Goal: Task Accomplishment & Management: Complete application form

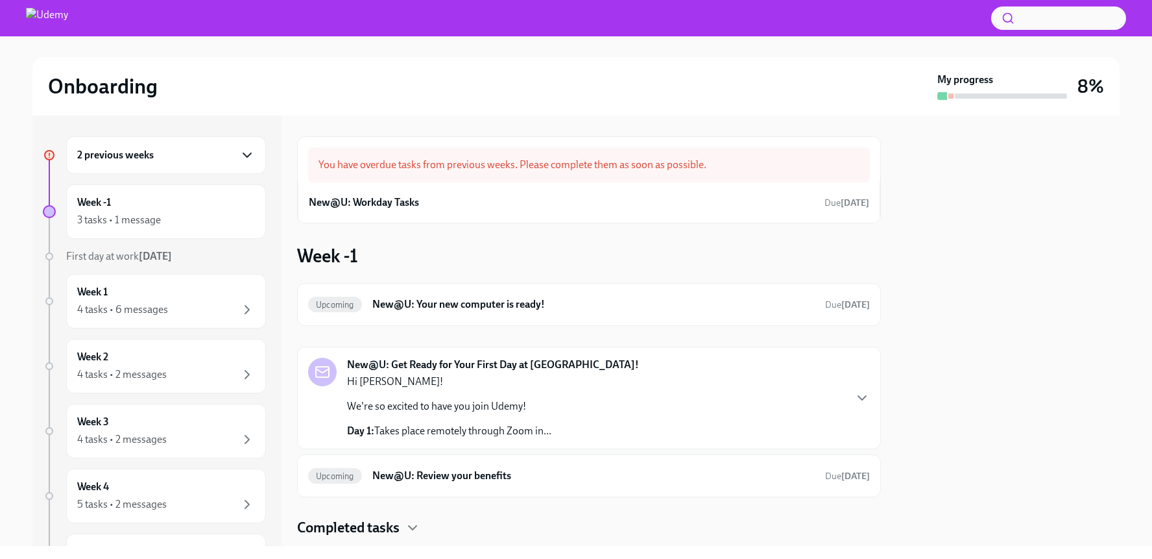
click at [242, 160] on icon "button" at bounding box center [247, 155] width 16 height 16
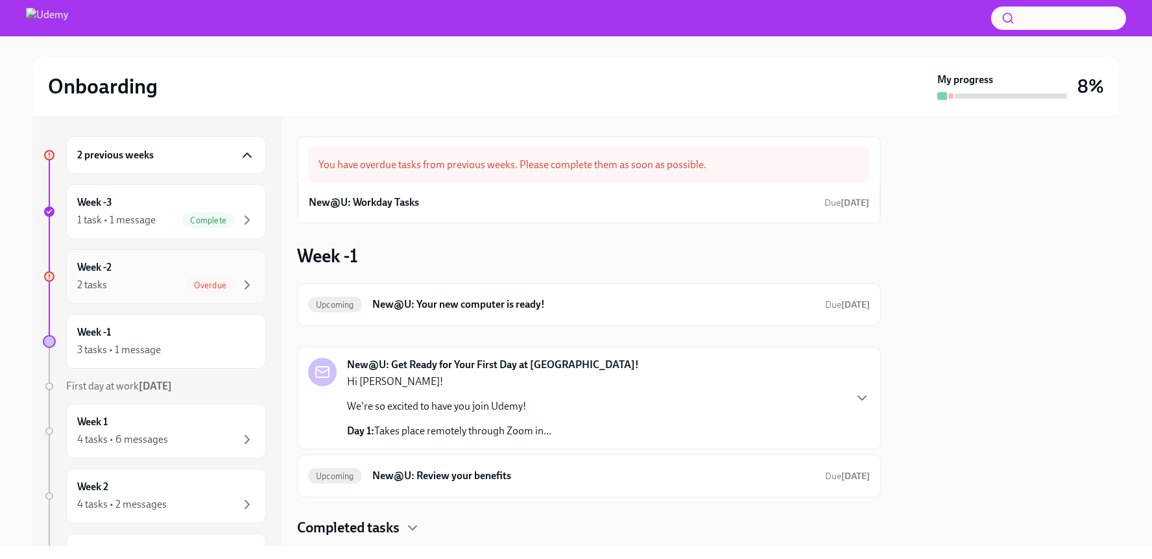
click at [211, 274] on div "Week -2 2 tasks Overdue" at bounding box center [166, 276] width 178 height 32
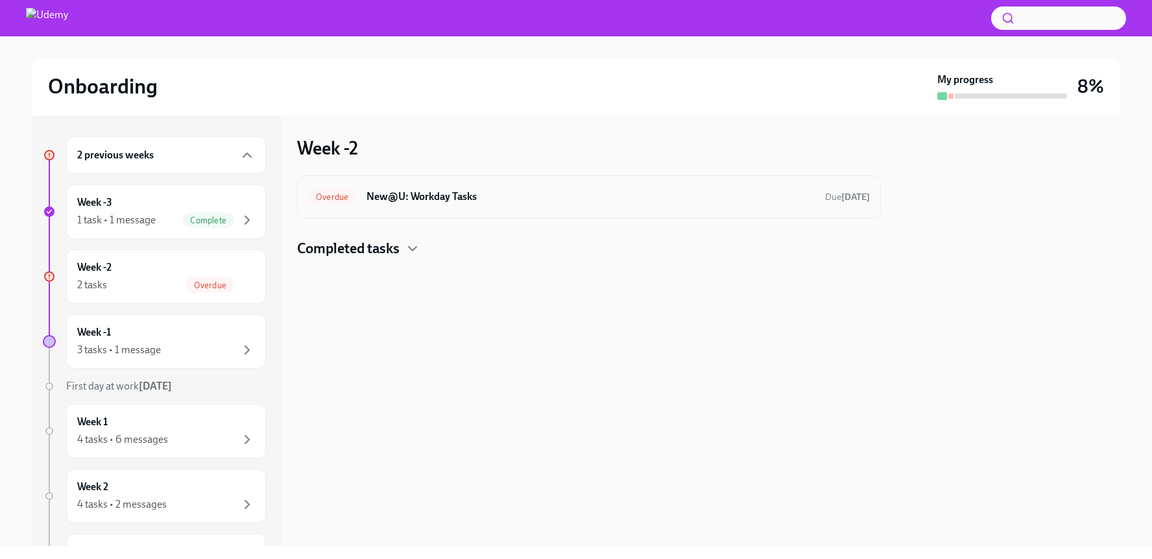
click at [393, 193] on h6 "New@U: Workday Tasks" at bounding box center [591, 196] width 448 height 14
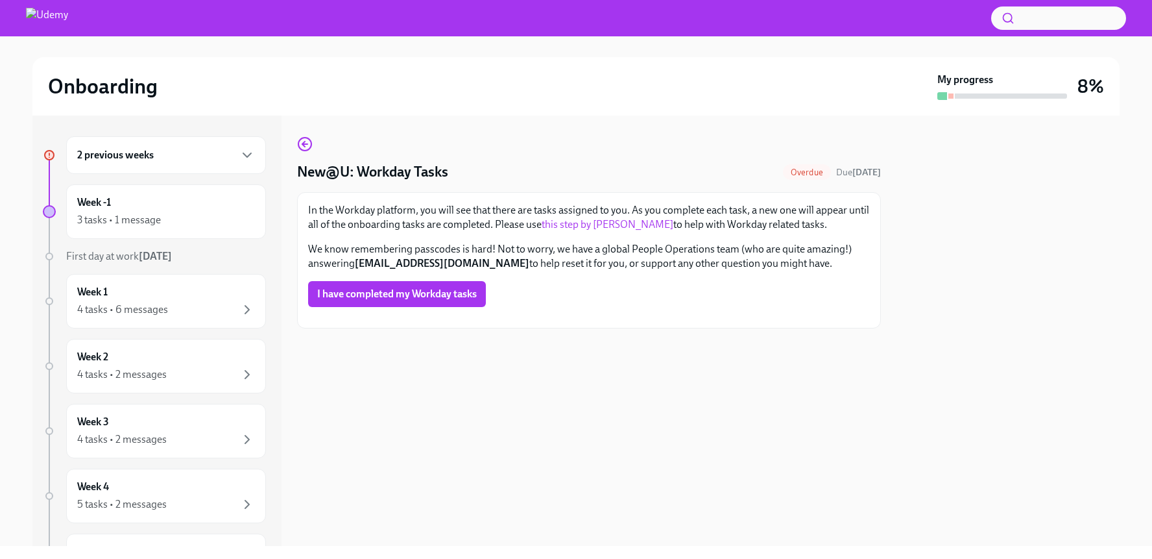
click at [794, 170] on span "Overdue" at bounding box center [807, 172] width 48 height 10
click at [243, 154] on icon "button" at bounding box center [247, 155] width 8 height 4
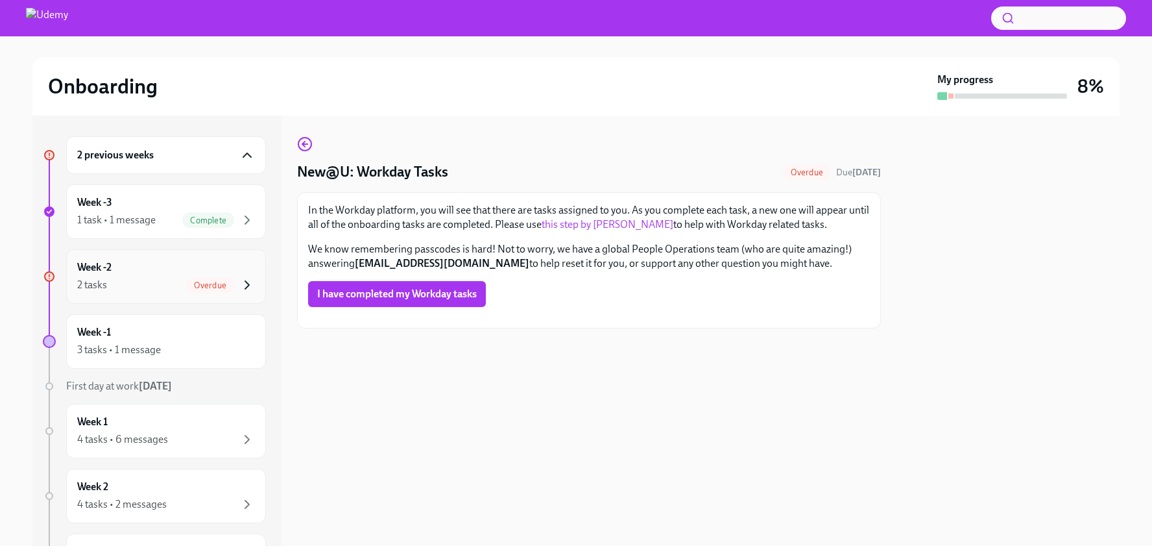
click at [239, 282] on icon "button" at bounding box center [247, 285] width 16 height 16
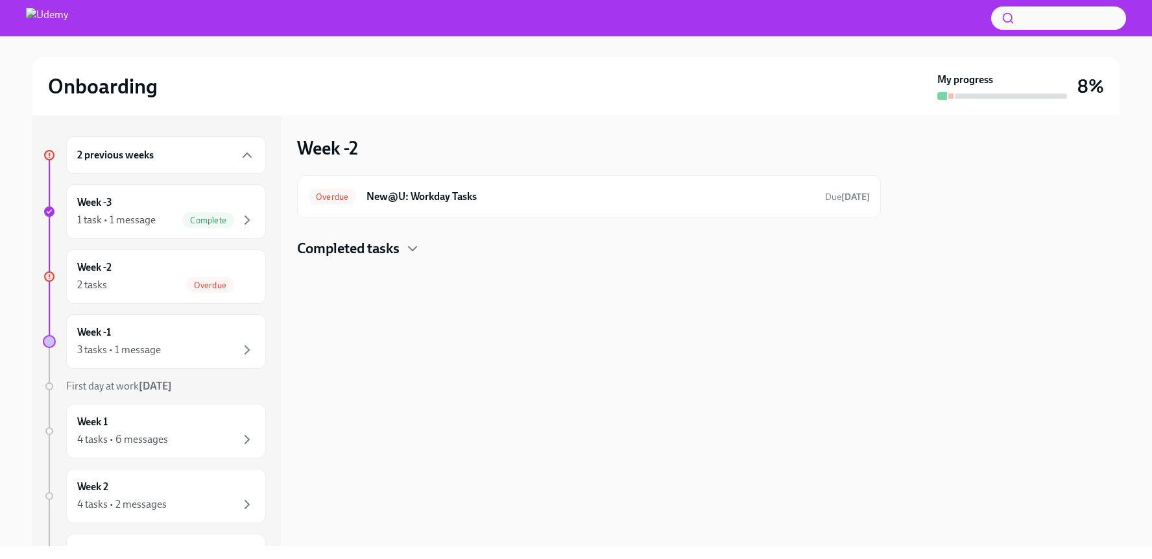
click at [404, 247] on div "Completed tasks" at bounding box center [589, 248] width 584 height 19
click at [833, 197] on span "Due today" at bounding box center [847, 196] width 45 height 11
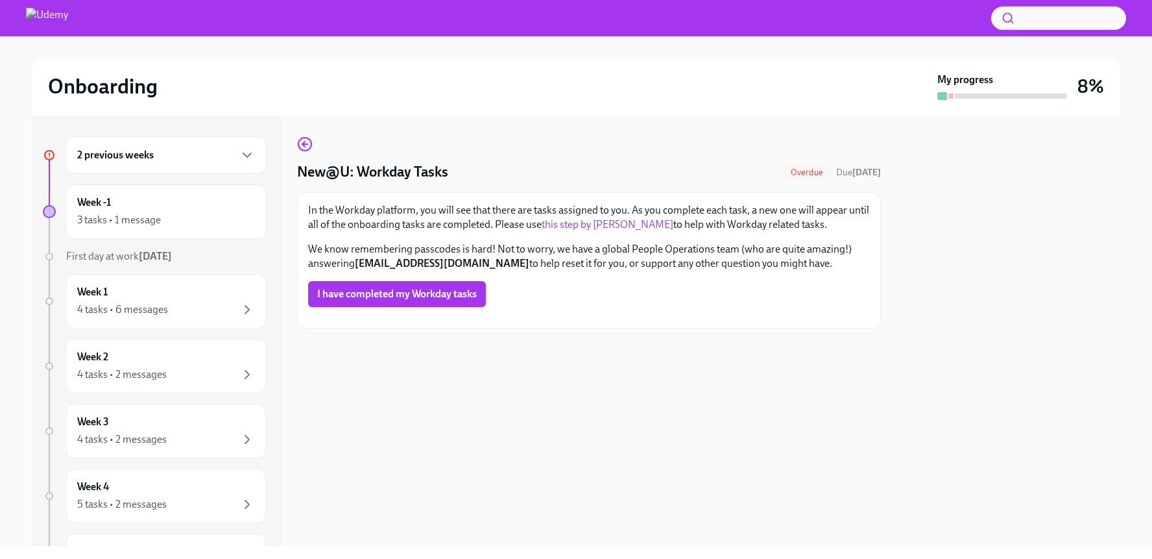
click at [62, 20] on img at bounding box center [47, 18] width 42 height 21
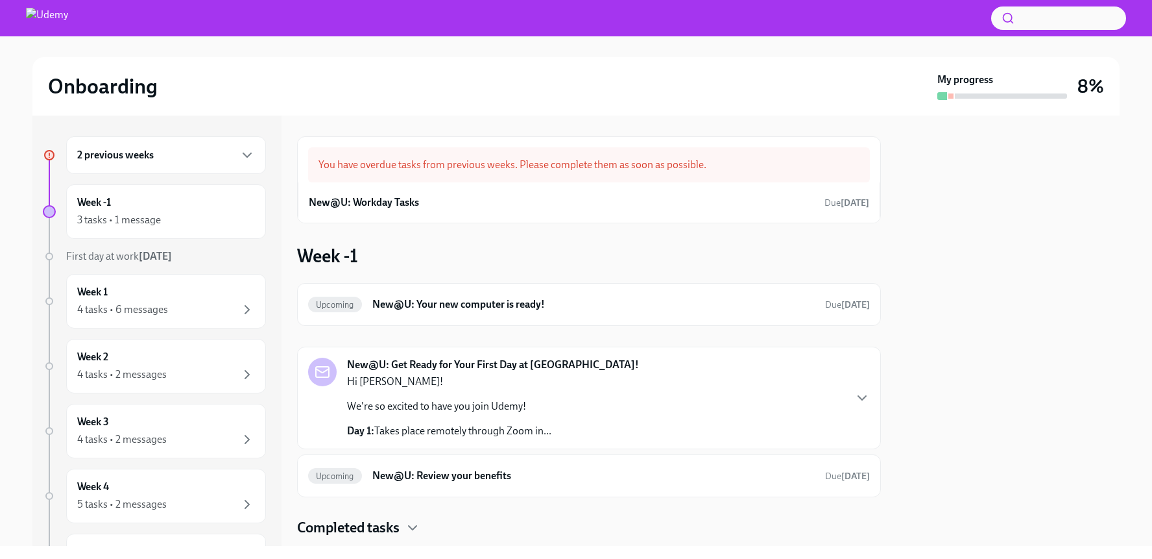
click at [47, 16] on img at bounding box center [47, 18] width 42 height 21
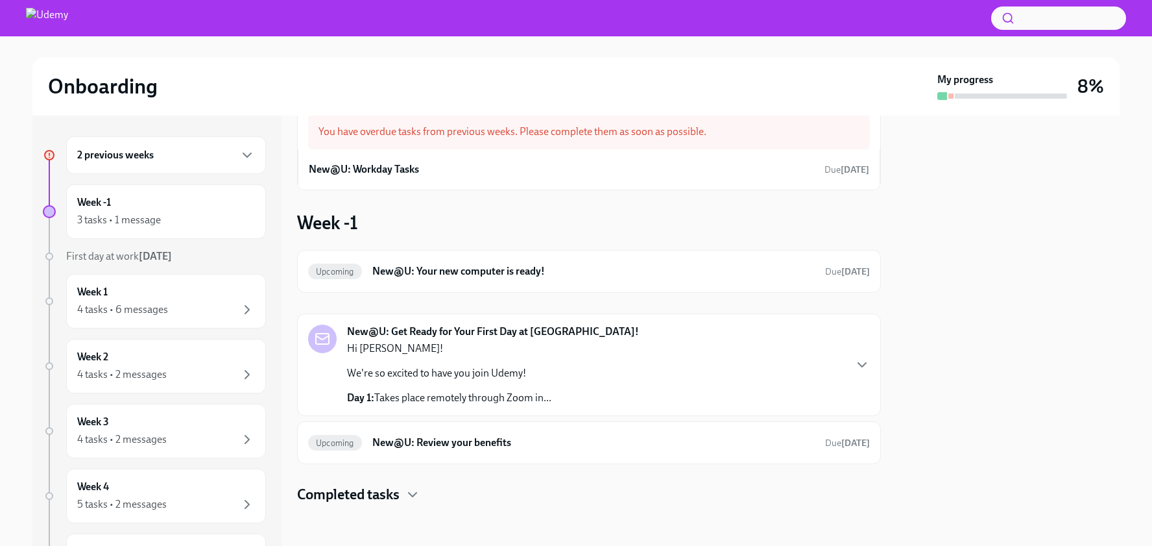
scroll to position [33, 0]
click at [239, 159] on icon "button" at bounding box center [247, 155] width 16 height 16
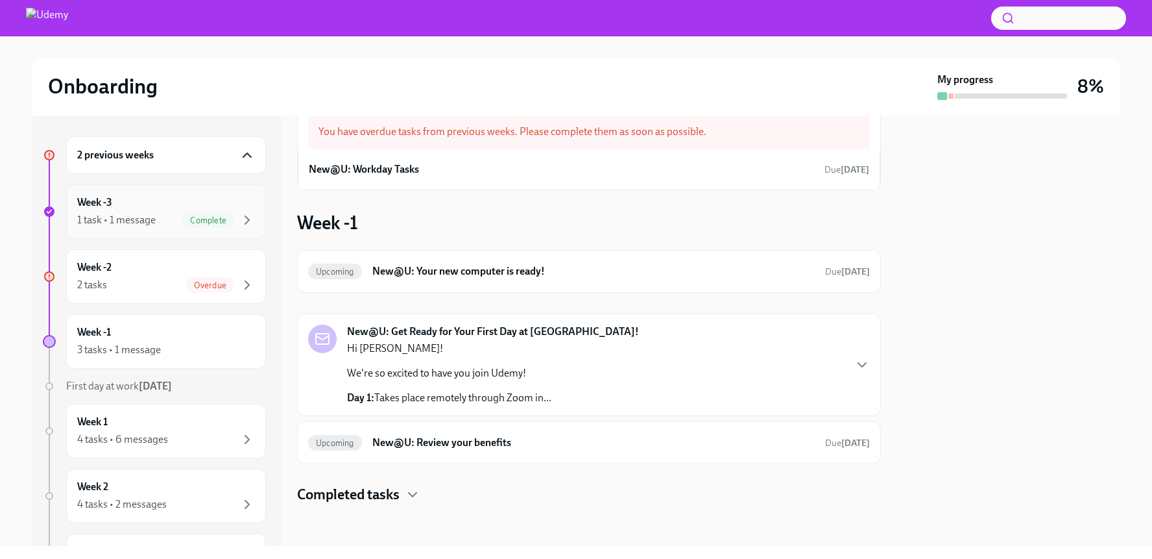
click at [204, 215] on span "Complete" at bounding box center [208, 220] width 52 height 10
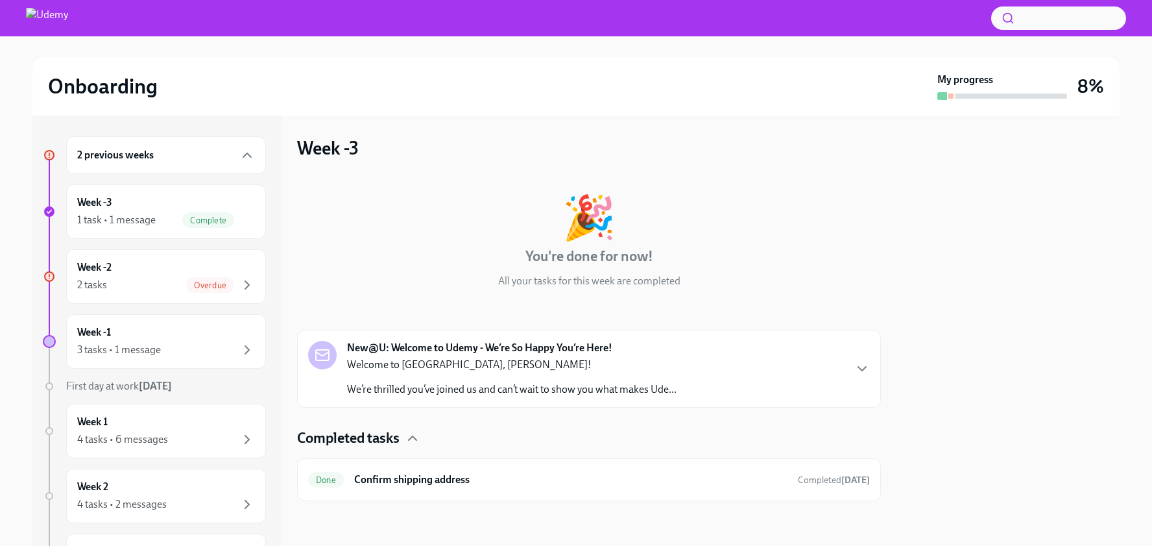
click at [245, 220] on icon "button" at bounding box center [247, 220] width 4 height 8
click at [188, 265] on div "Week -2 2 tasks Overdue" at bounding box center [166, 276] width 178 height 32
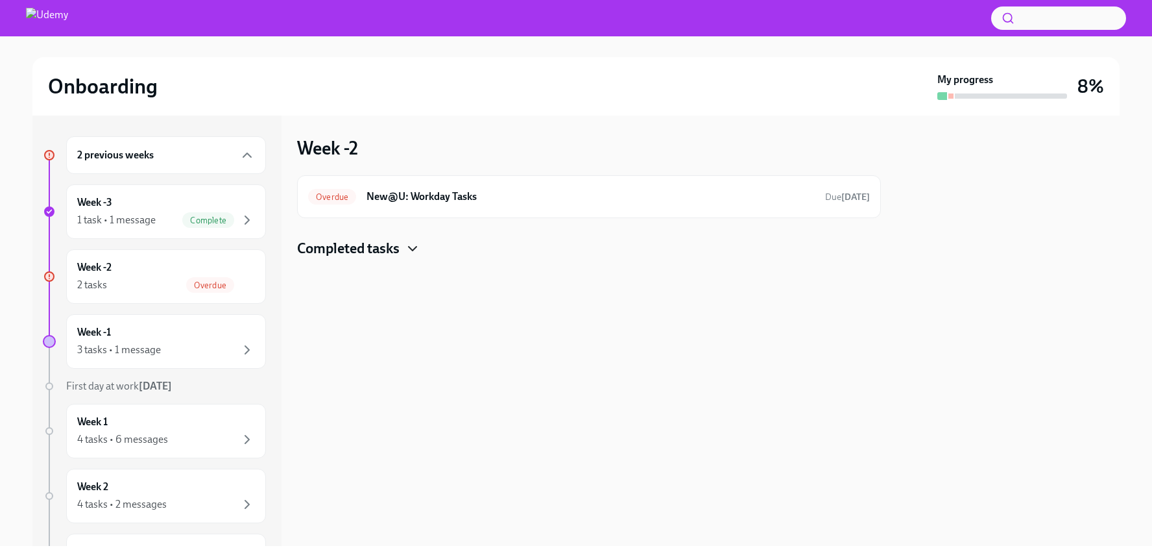
click at [413, 245] on icon "button" at bounding box center [413, 249] width 16 height 16
click at [226, 339] on div "Week -1 3 tasks • 1 message" at bounding box center [166, 341] width 178 height 32
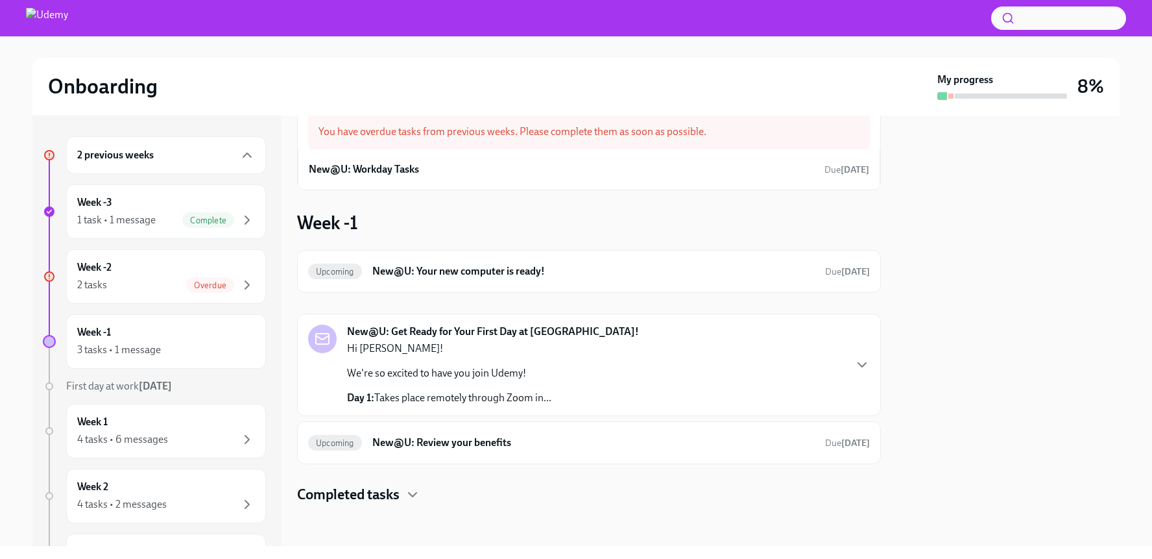
scroll to position [33, 0]
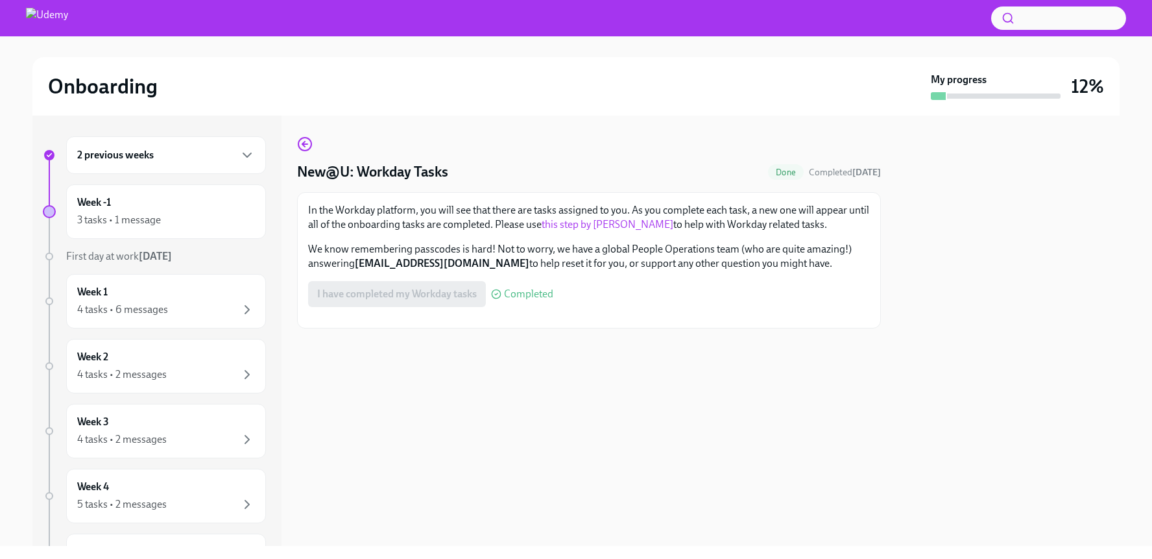
scroll to position [135, 0]
click at [239, 152] on icon "button" at bounding box center [247, 155] width 16 height 16
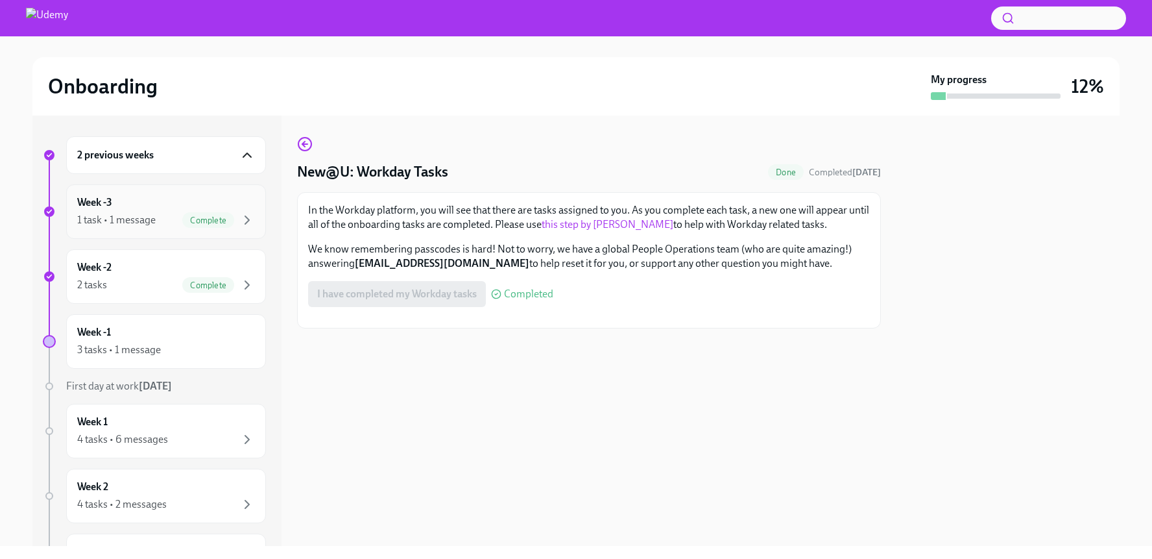
click at [170, 219] on div "1 task • 1 message Complete" at bounding box center [166, 220] width 178 height 16
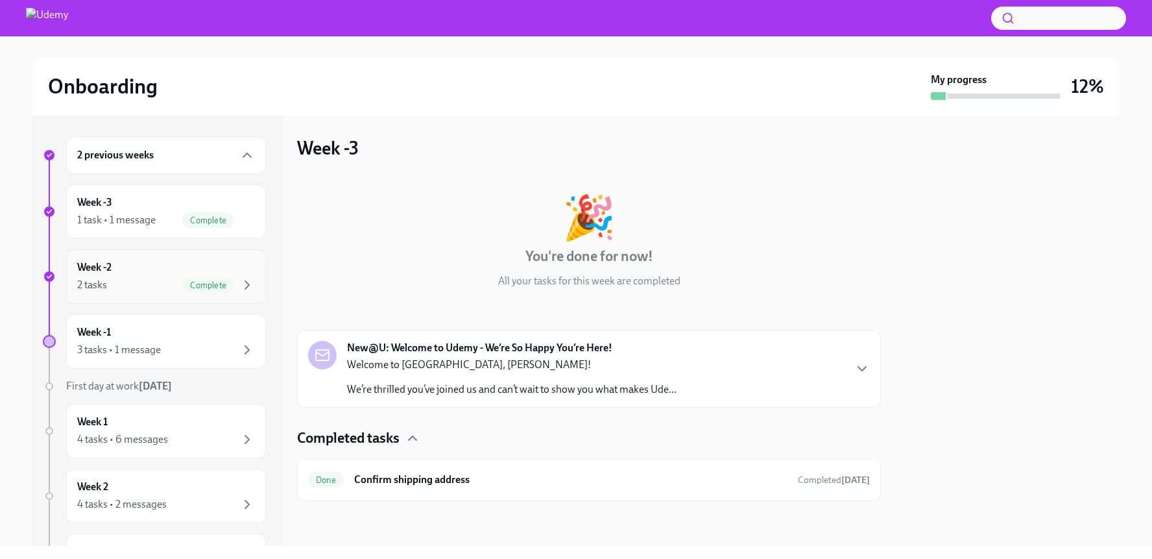
click at [145, 267] on div "Week -2 2 tasks Complete" at bounding box center [166, 276] width 178 height 32
